Goal: Information Seeking & Learning: Learn about a topic

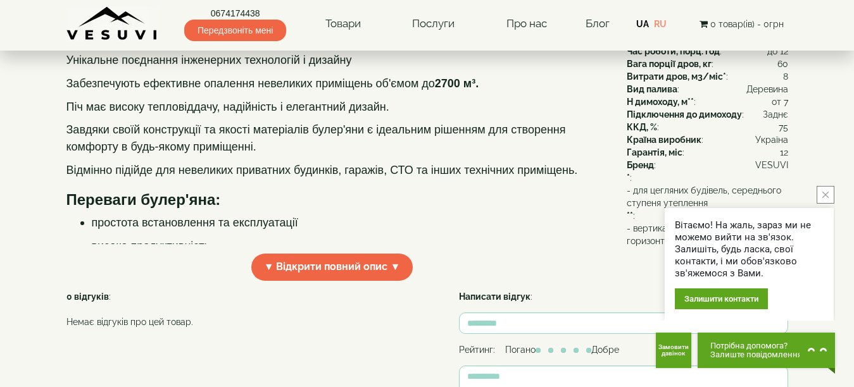
scroll to position [443, 0]
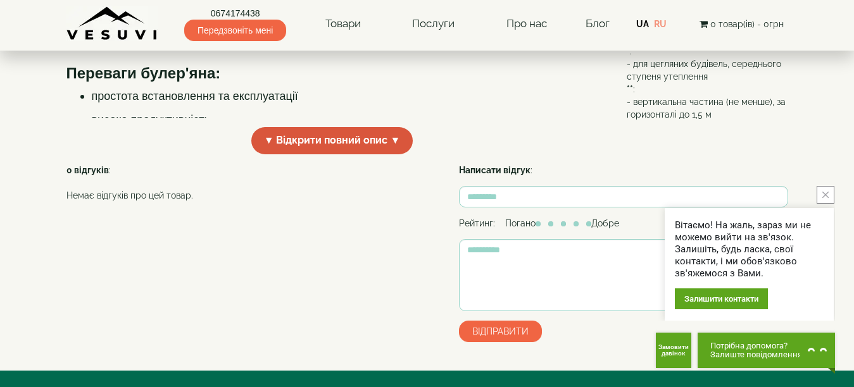
click at [394, 154] on span "▼ Відкрити повний опис ▼" at bounding box center [332, 140] width 162 height 27
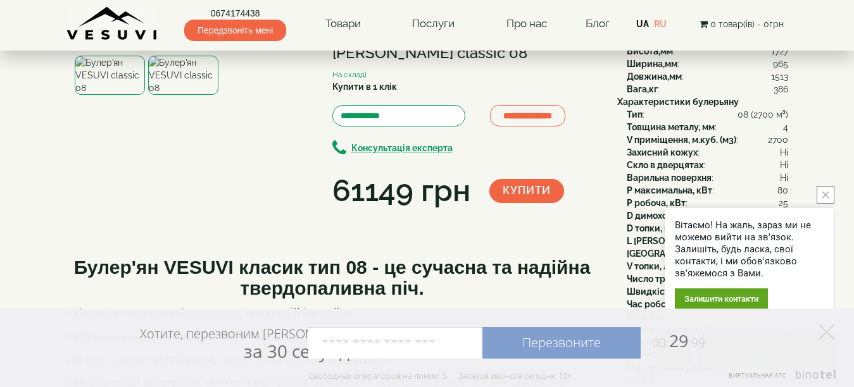
scroll to position [253, 0]
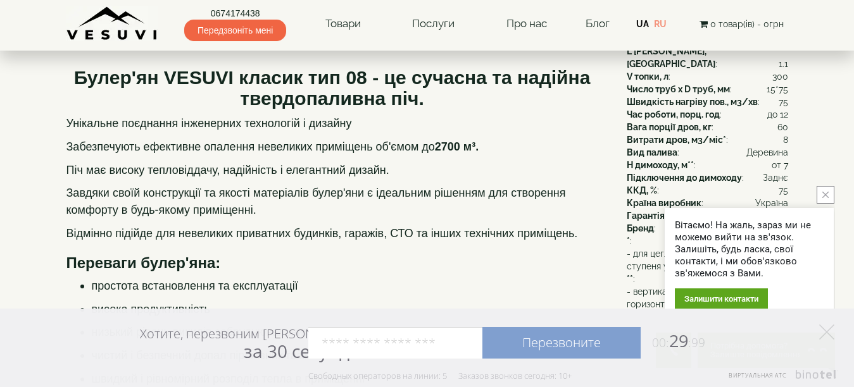
click at [825, 194] on icon "close button" at bounding box center [825, 195] width 6 height 6
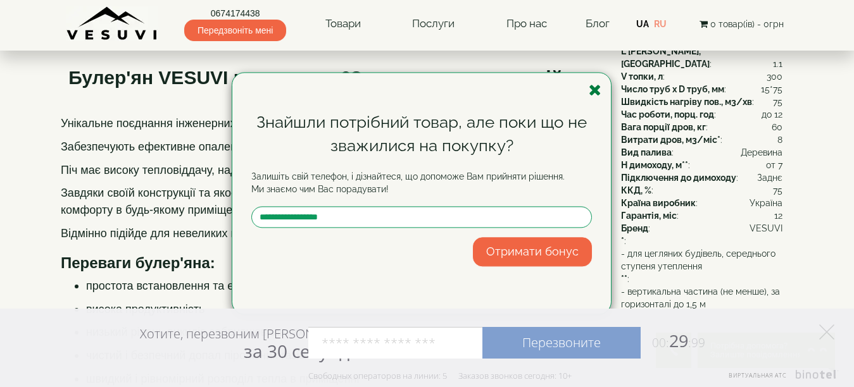
click at [595, 93] on icon "button" at bounding box center [595, 90] width 13 height 16
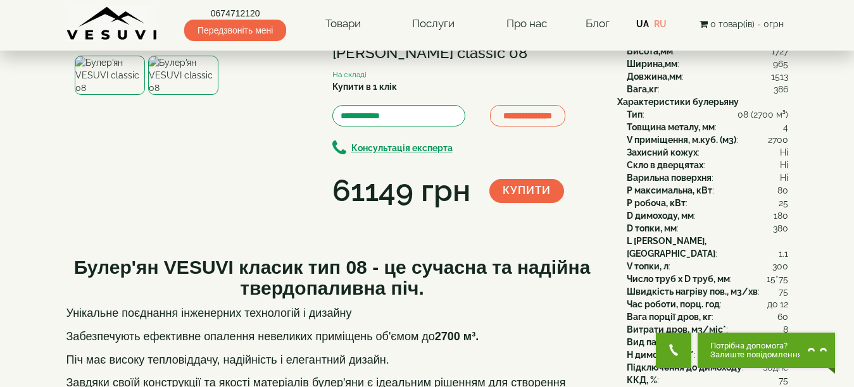
scroll to position [190, 0]
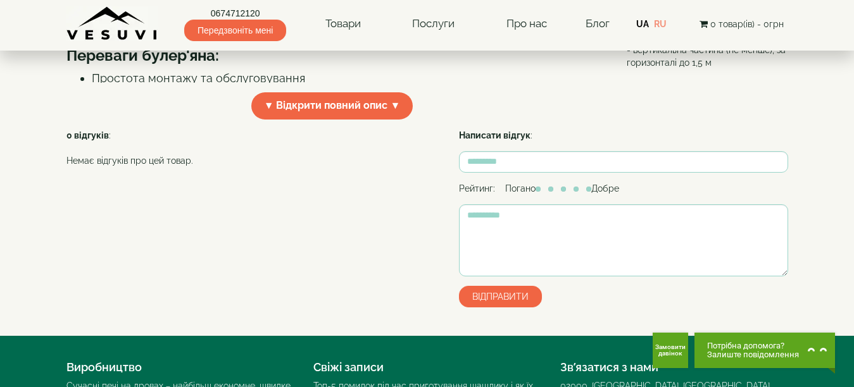
scroll to position [507, 0]
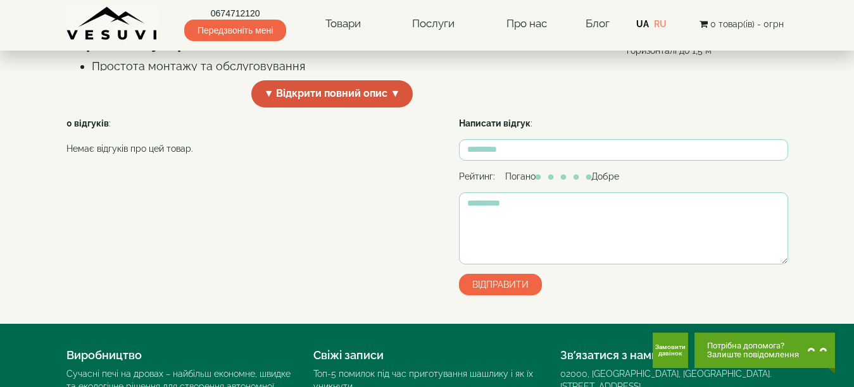
click at [394, 108] on span "▼ Відкрити повний опис ▼" at bounding box center [332, 93] width 162 height 27
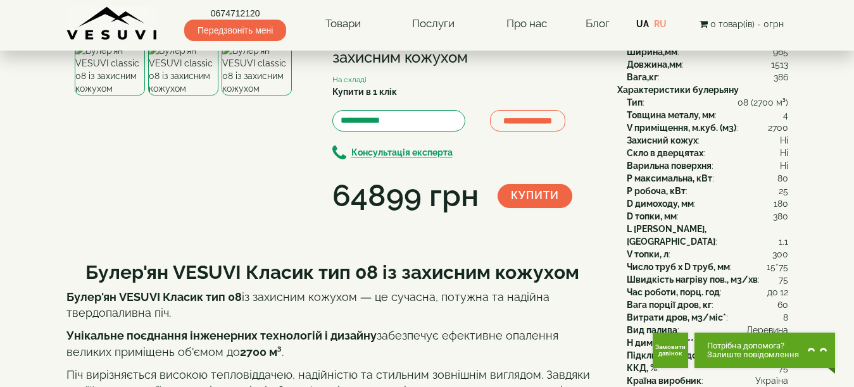
scroll to position [127, 0]
